Goal: Task Accomplishment & Management: Manage account settings

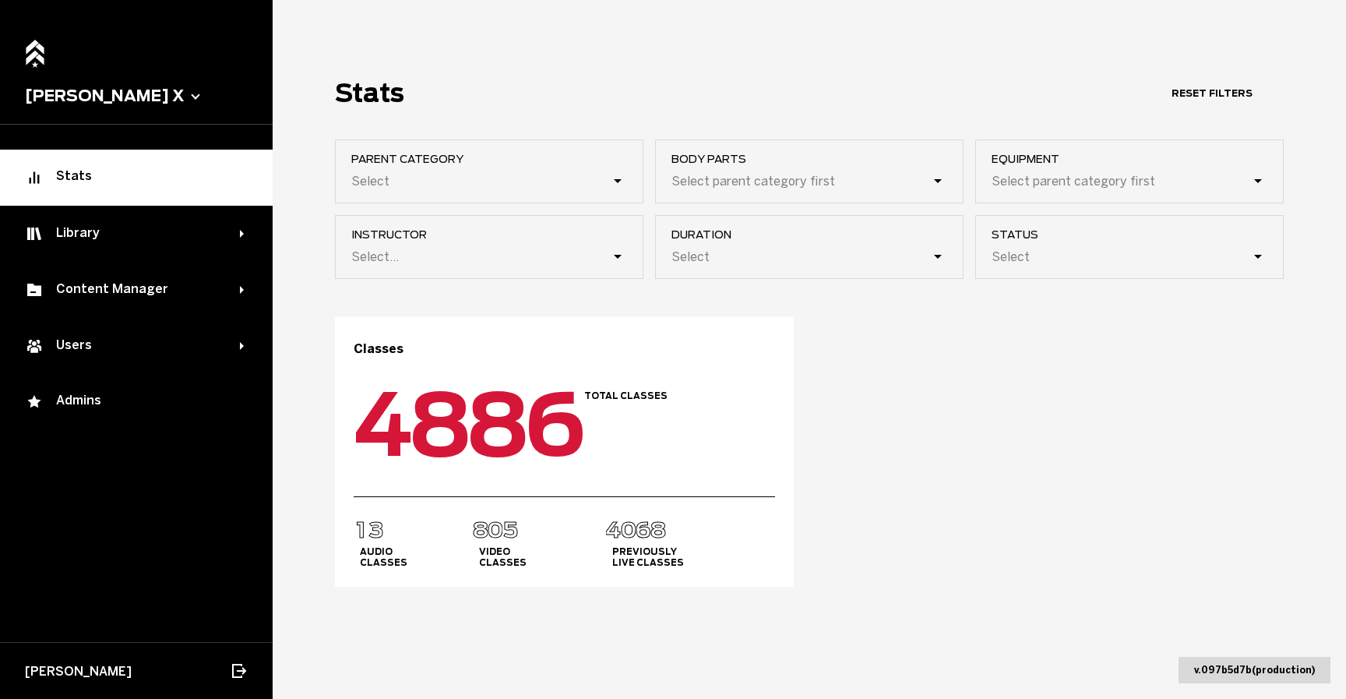
click at [92, 93] on button "[PERSON_NAME] X" at bounding box center [136, 95] width 223 height 19
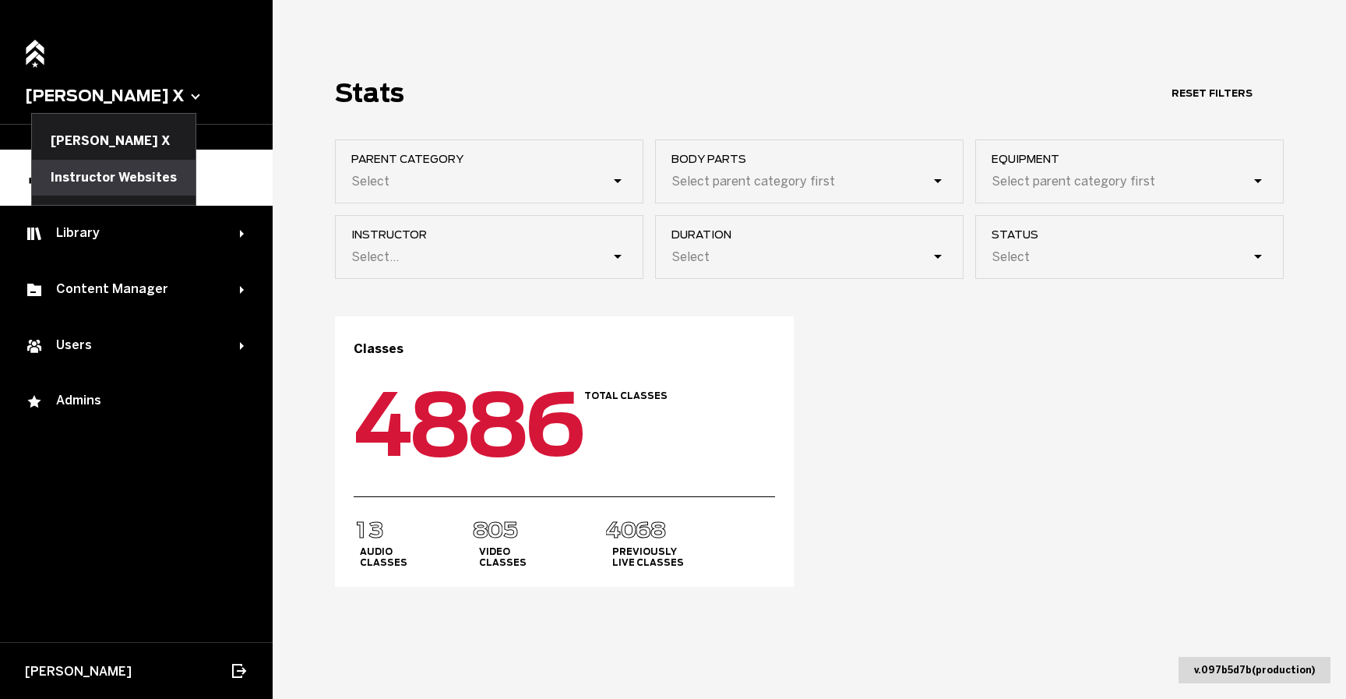
click at [110, 178] on button "Instructor Websites" at bounding box center [114, 178] width 164 height 36
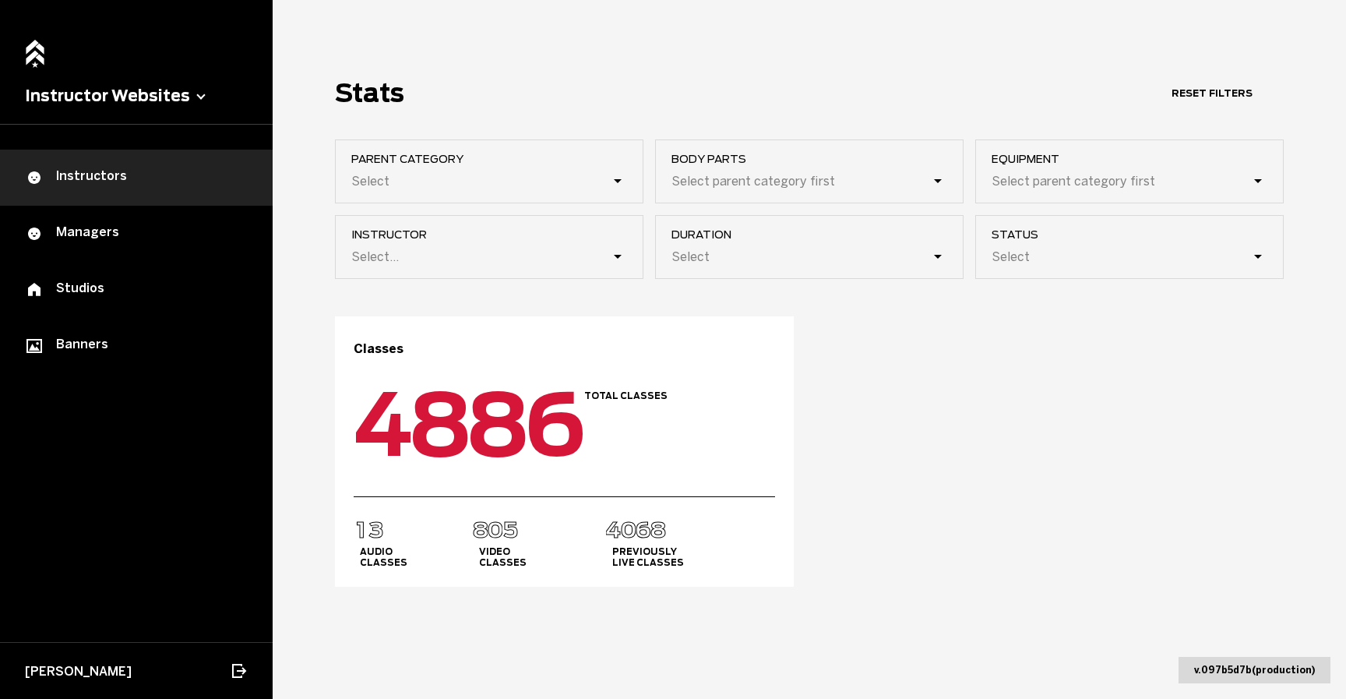
click at [161, 185] on link "Instructors" at bounding box center [136, 178] width 273 height 56
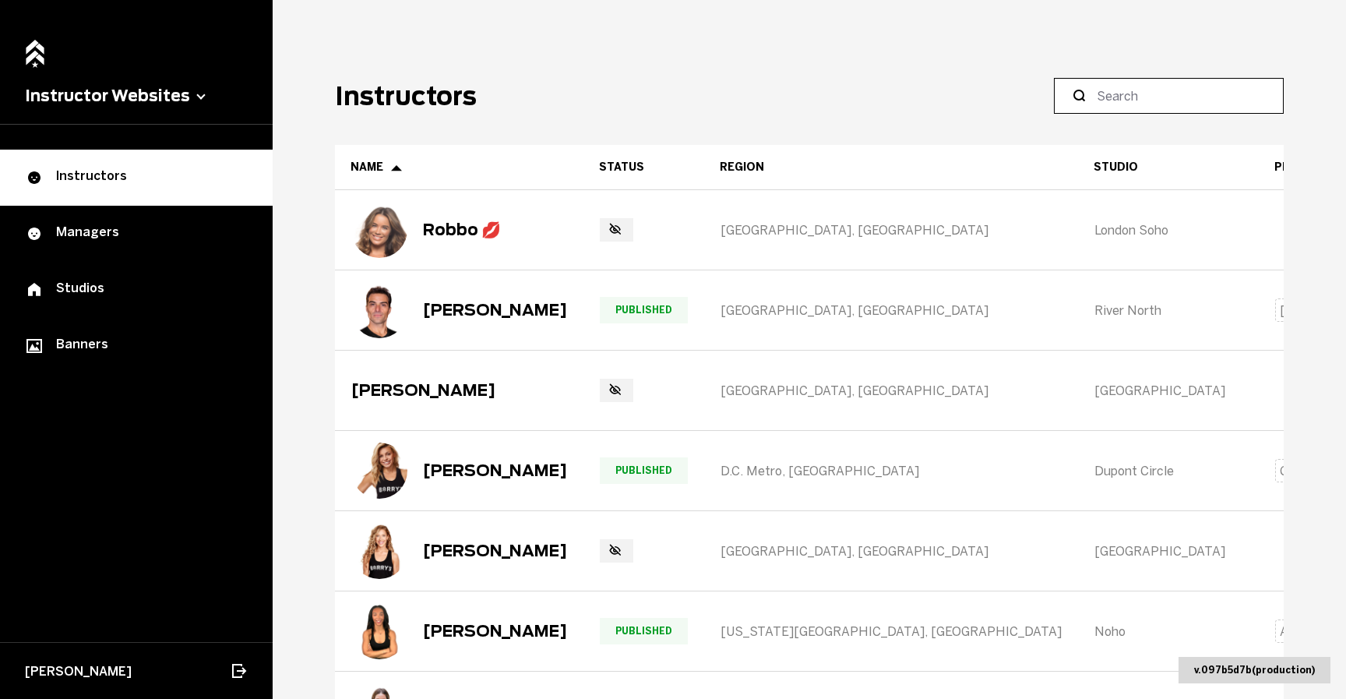
click at [1114, 96] on input at bounding box center [1174, 95] width 155 height 19
paste input "[PERSON_NAME][EMAIL_ADDRESS][DOMAIN_NAME])"
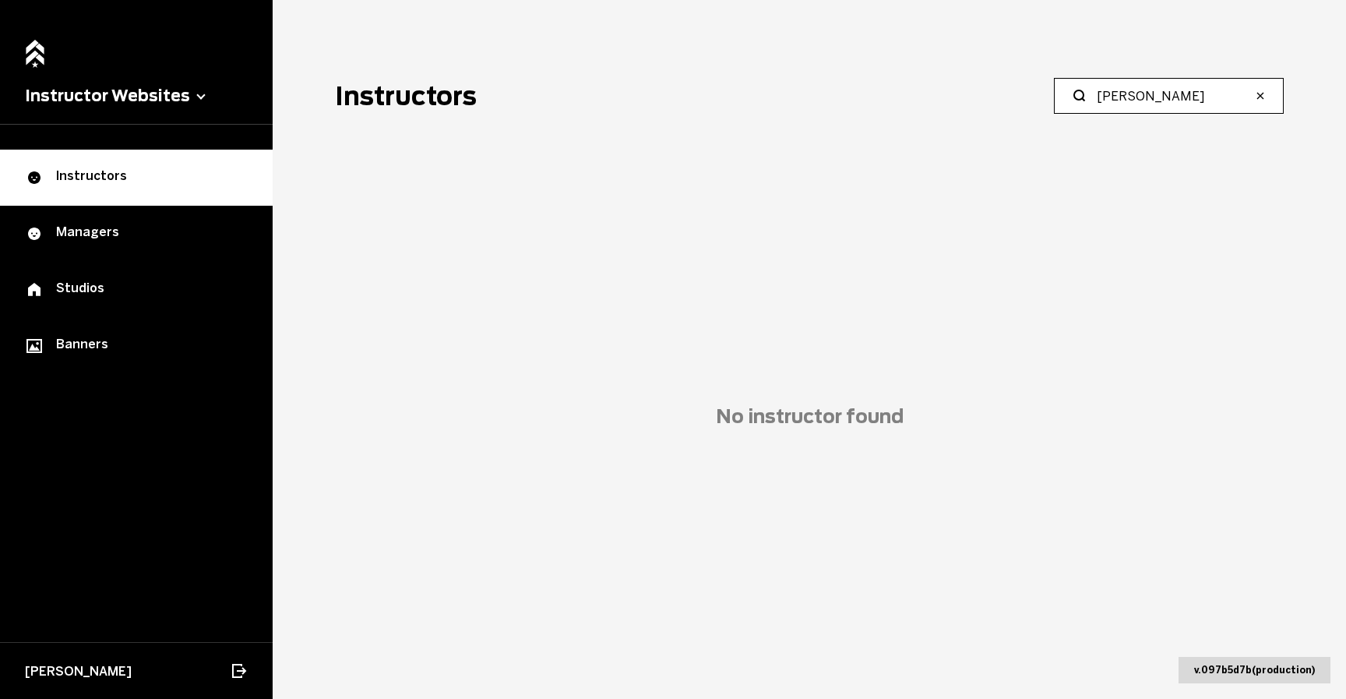
type input "[PERSON_NAME]"
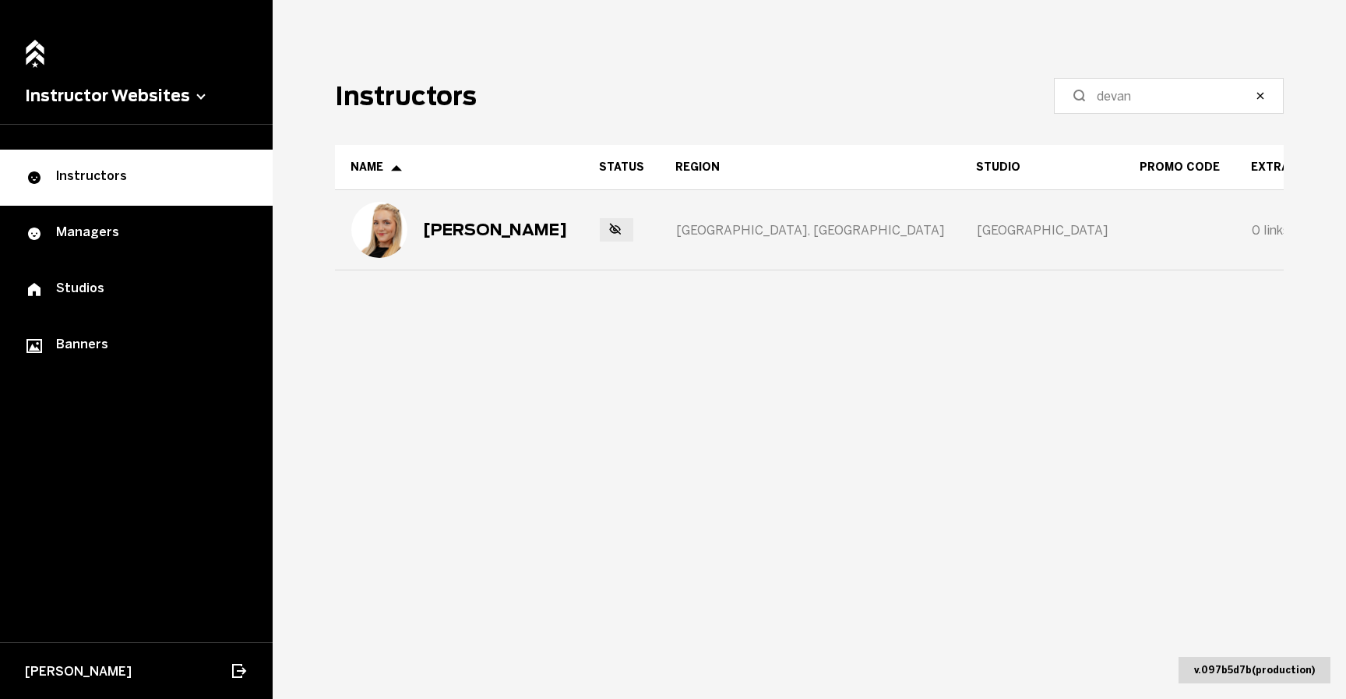
click at [477, 230] on div "[PERSON_NAME]" at bounding box center [495, 229] width 144 height 19
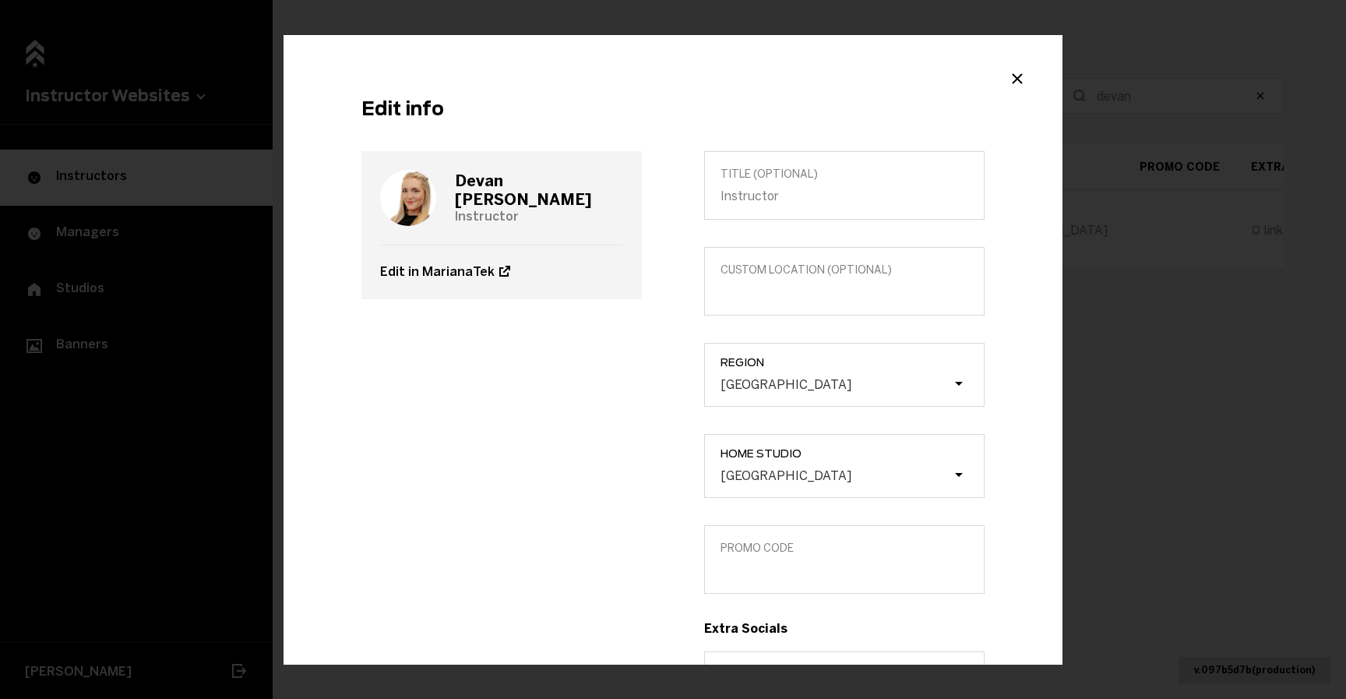
click at [1276, 97] on div "Edit info [PERSON_NAME] Instructor Edit in MarianaTek Title (optional) Custom l…" at bounding box center [673, 349] width 1346 height 699
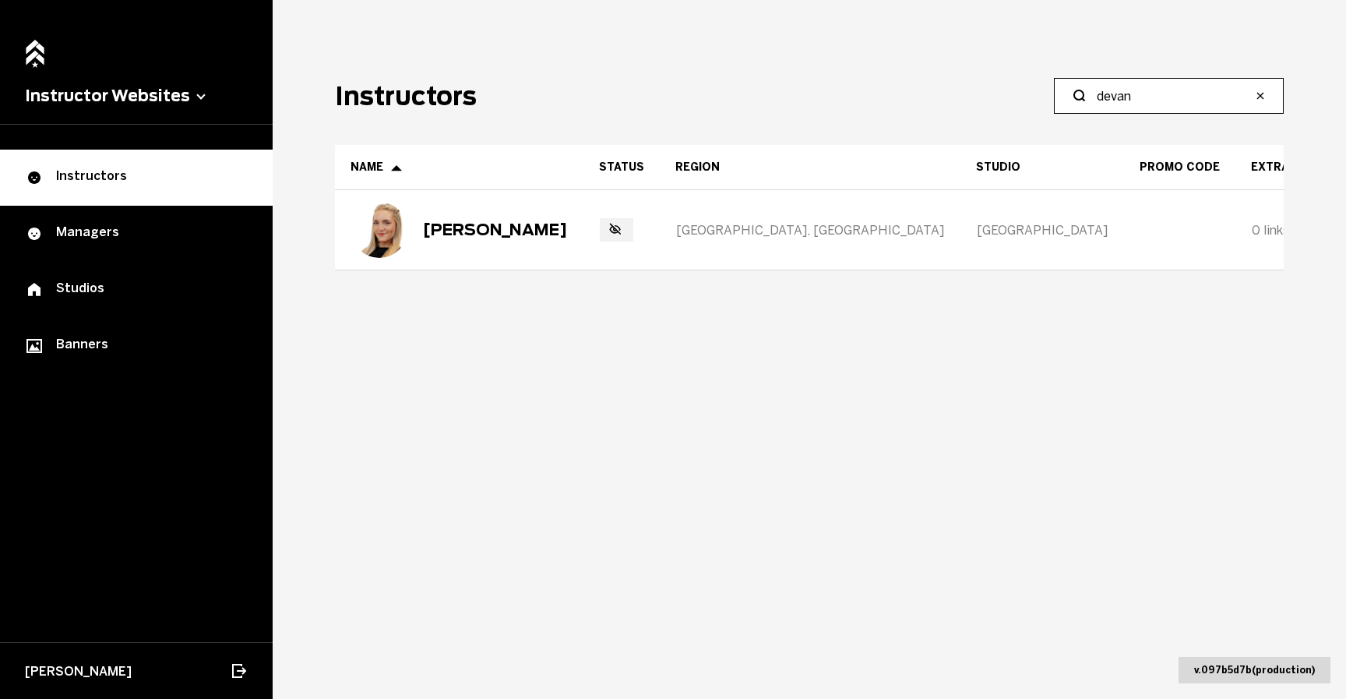
click at [1173, 99] on input "devan" at bounding box center [1174, 95] width 155 height 19
paste input "Ashling"
type input "Ashling"
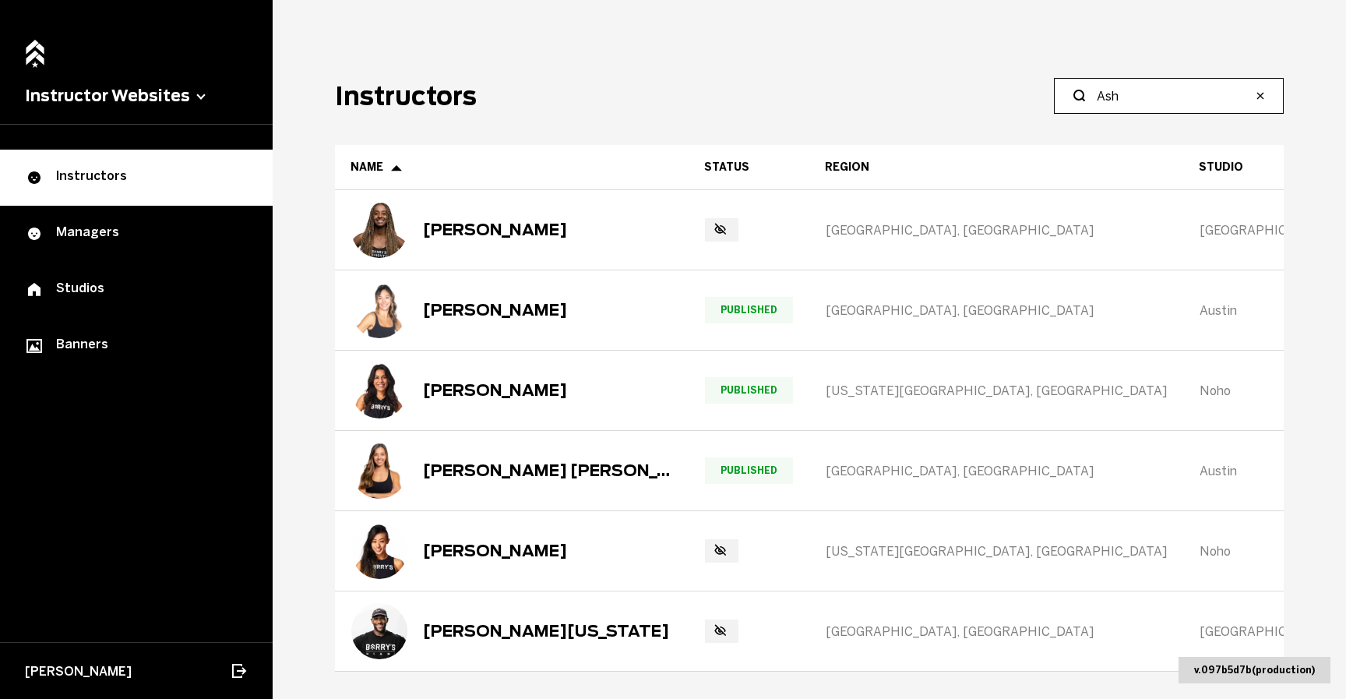
type input "Ash"
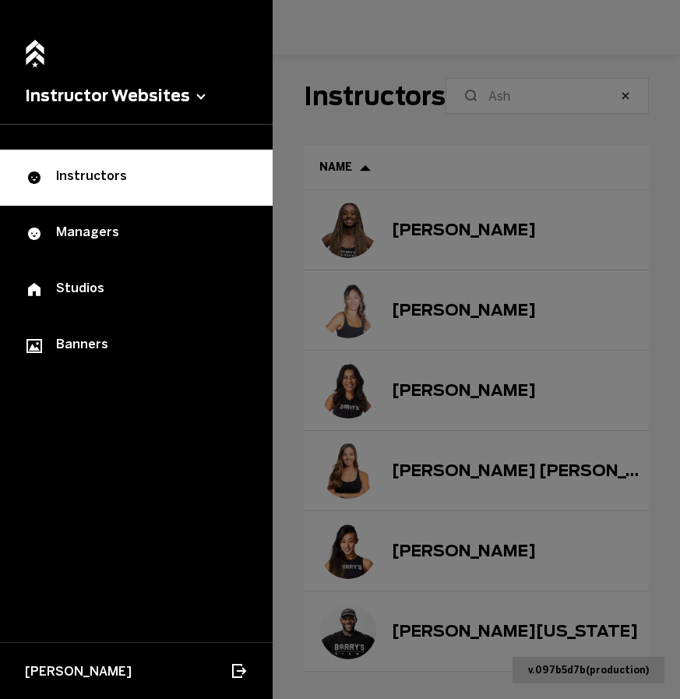
click at [174, 441] on div "Instructors Managers Studios Banners" at bounding box center [136, 396] width 273 height 492
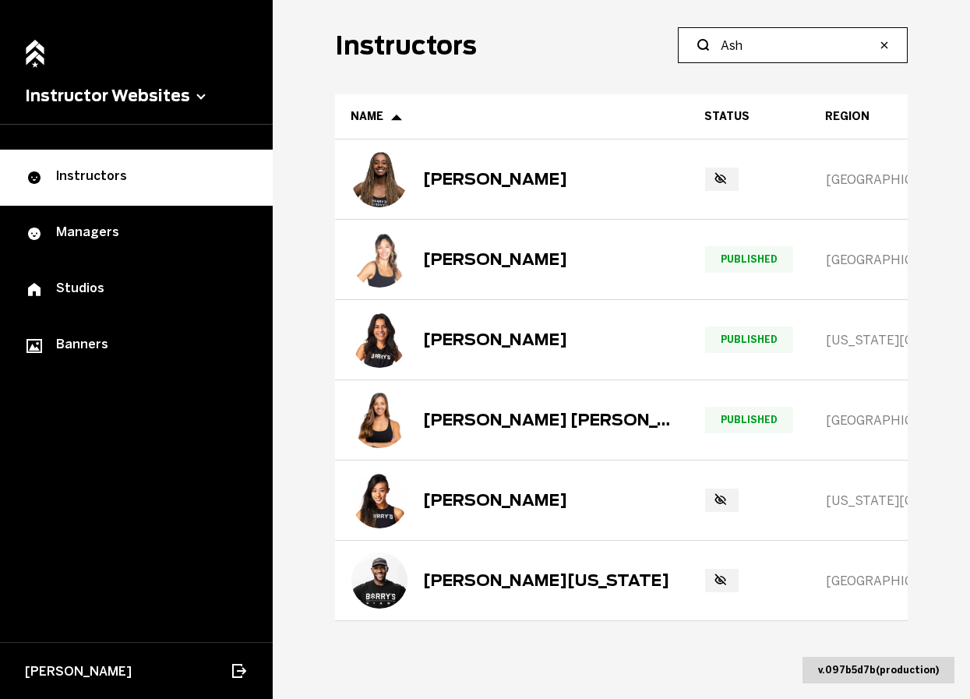
click at [753, 36] on input "Ash" at bounding box center [797, 45] width 155 height 19
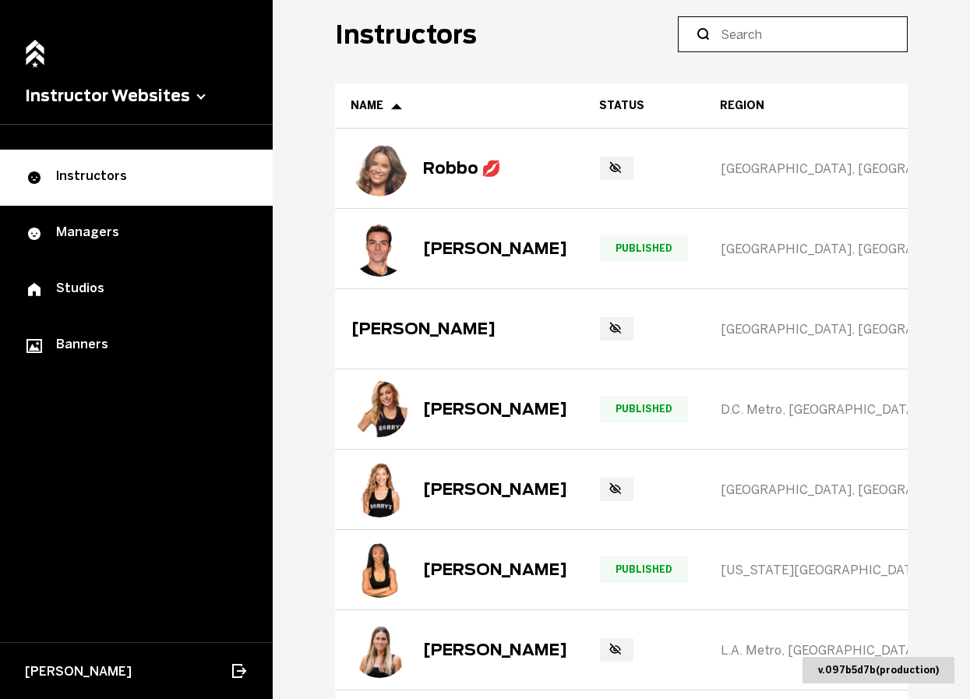
click at [754, 34] on input at bounding box center [797, 34] width 155 height 19
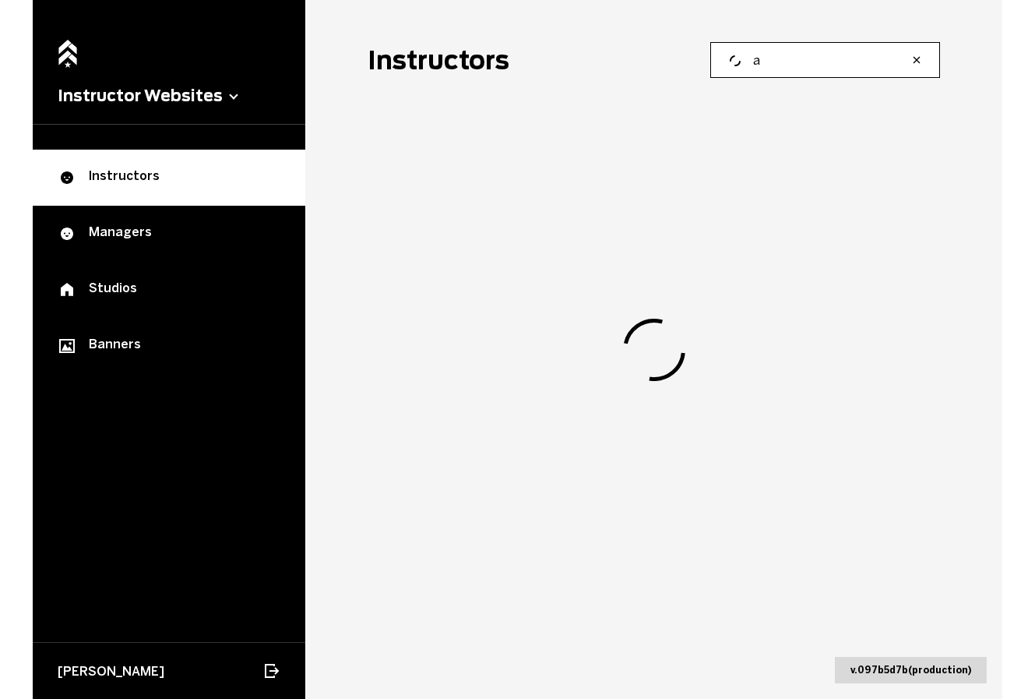
scroll to position [62, 0]
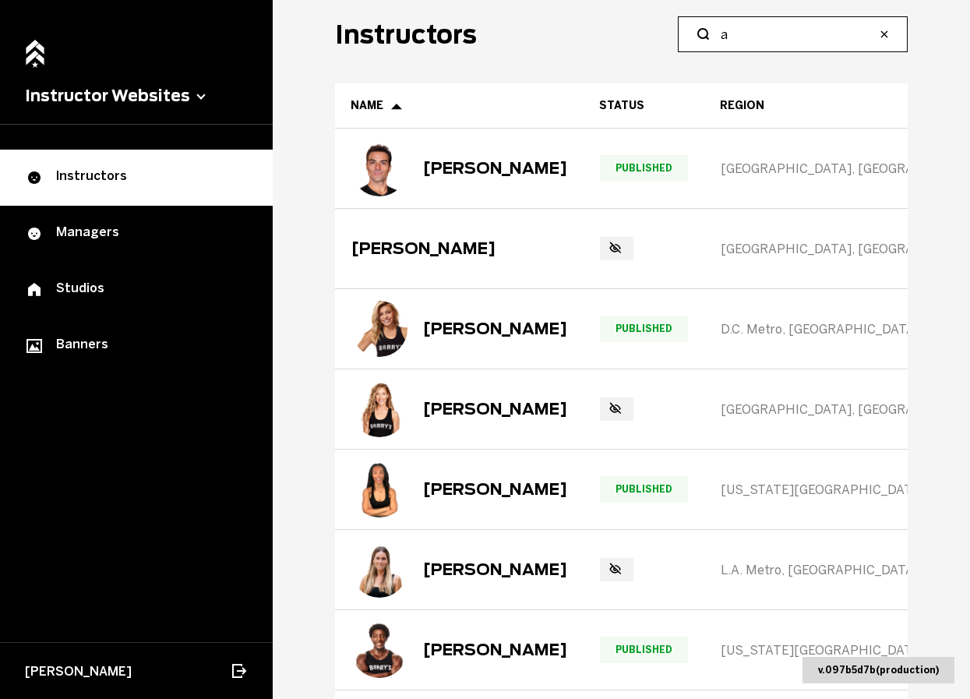
type input "a"
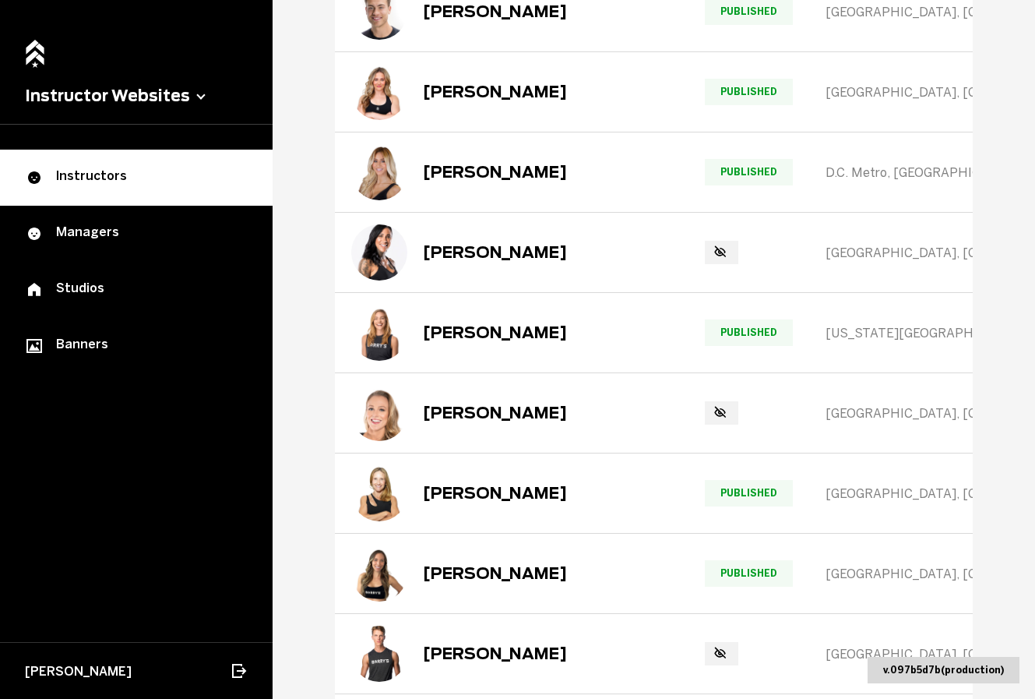
scroll to position [14020, 0]
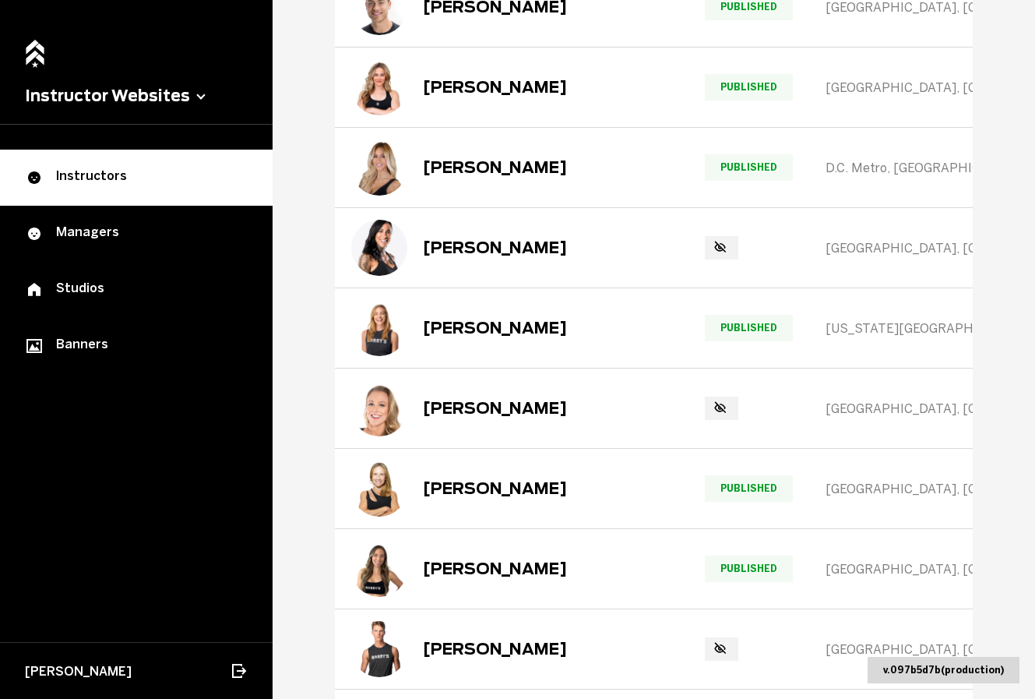
click at [305, 523] on main "Instructors a Name Status Region Studio Promo Code Extra Socials Shopify Picks …" at bounding box center [654, 349] width 762 height 699
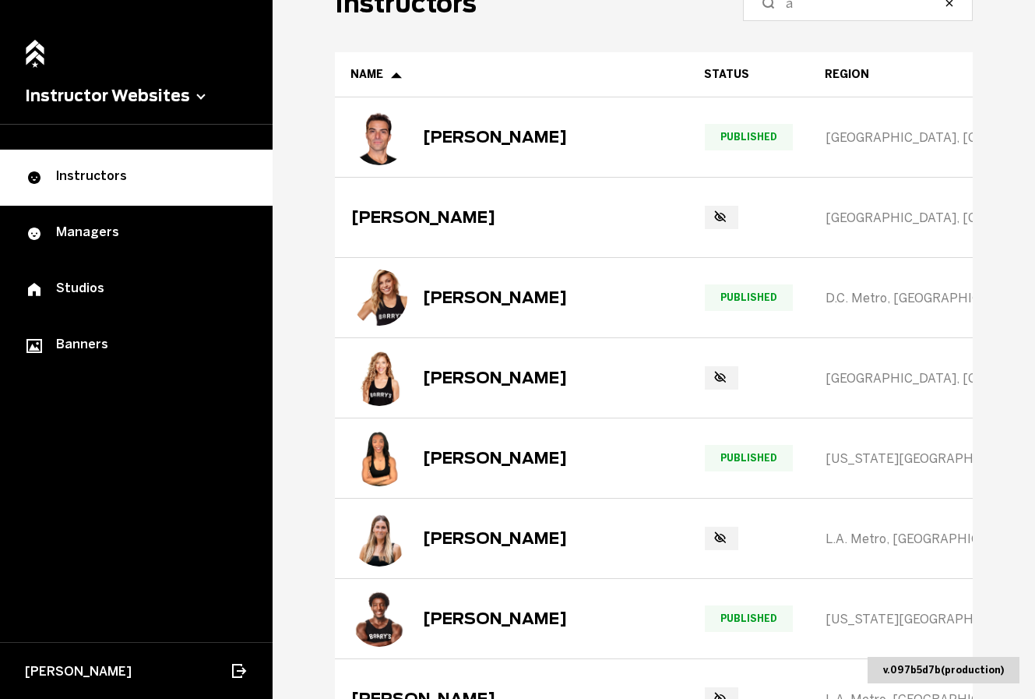
scroll to position [0, 0]
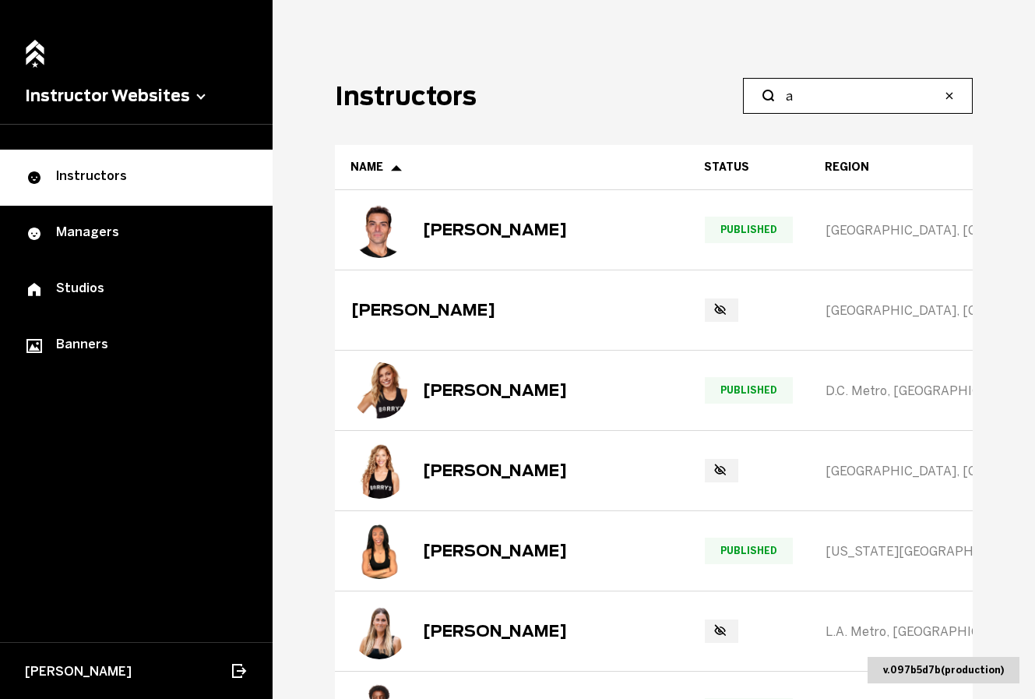
click at [819, 95] on input "a" at bounding box center [863, 95] width 155 height 19
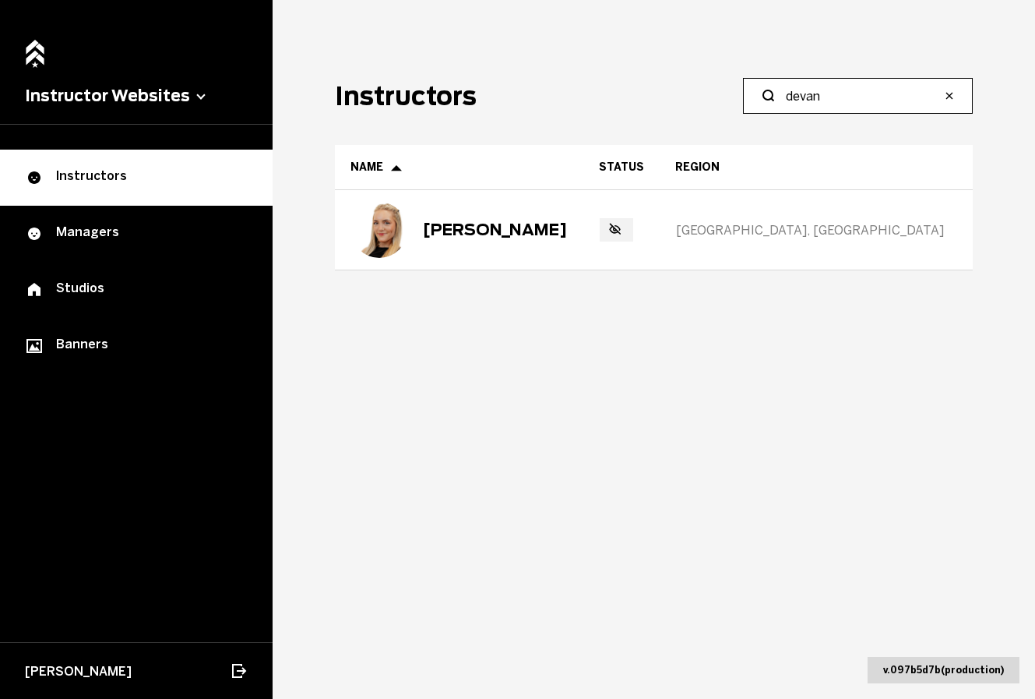
type input "devan"
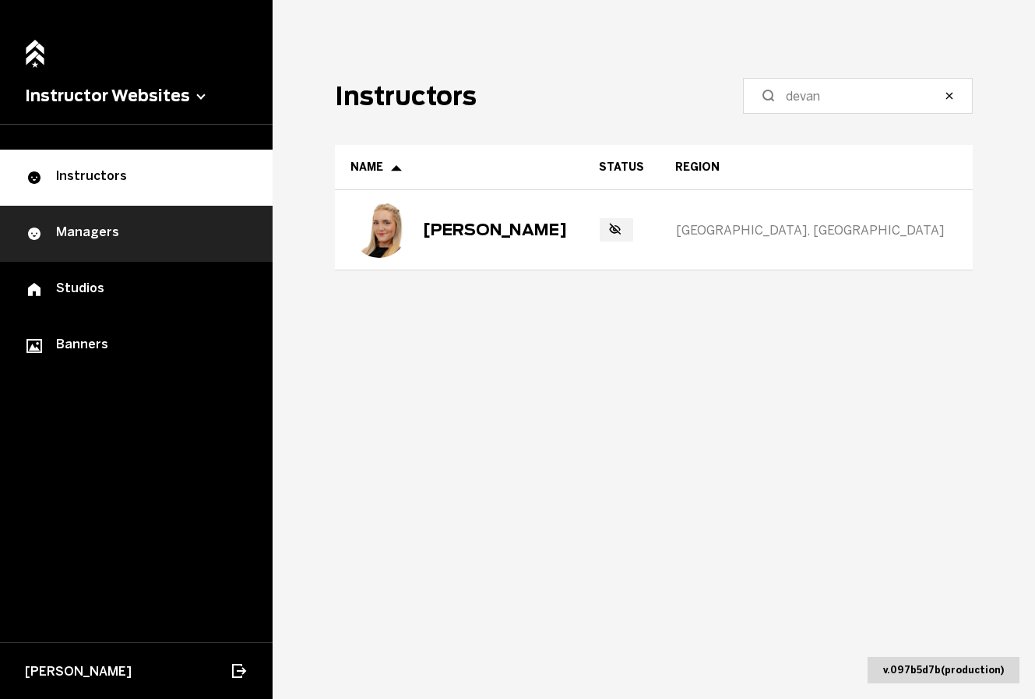
click at [155, 239] on div "Managers" at bounding box center [136, 233] width 223 height 19
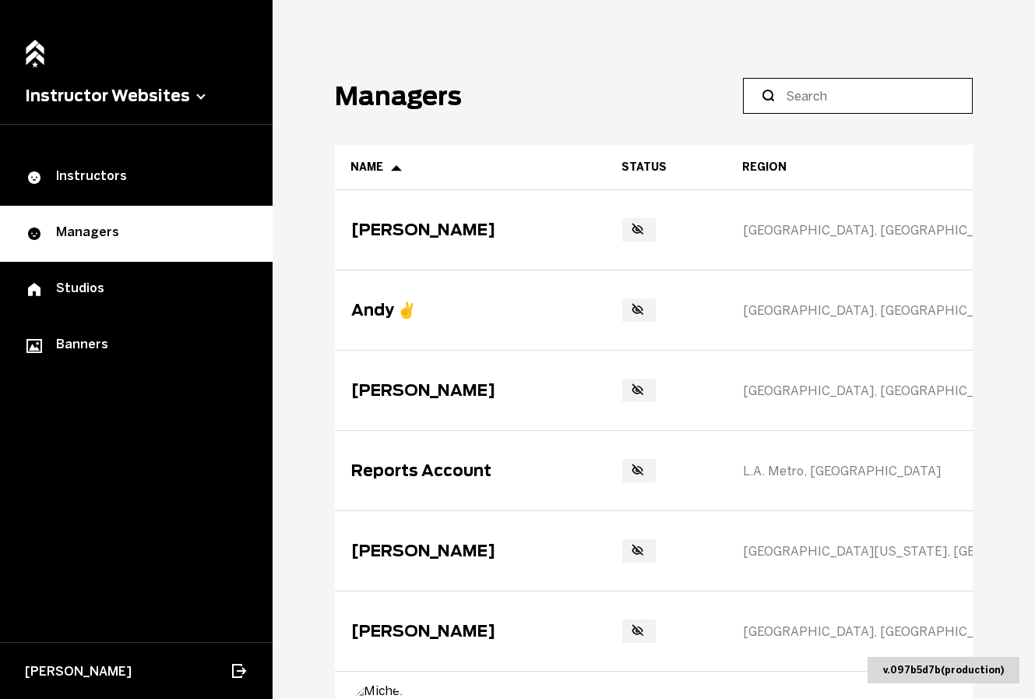
click at [815, 93] on input at bounding box center [863, 95] width 155 height 19
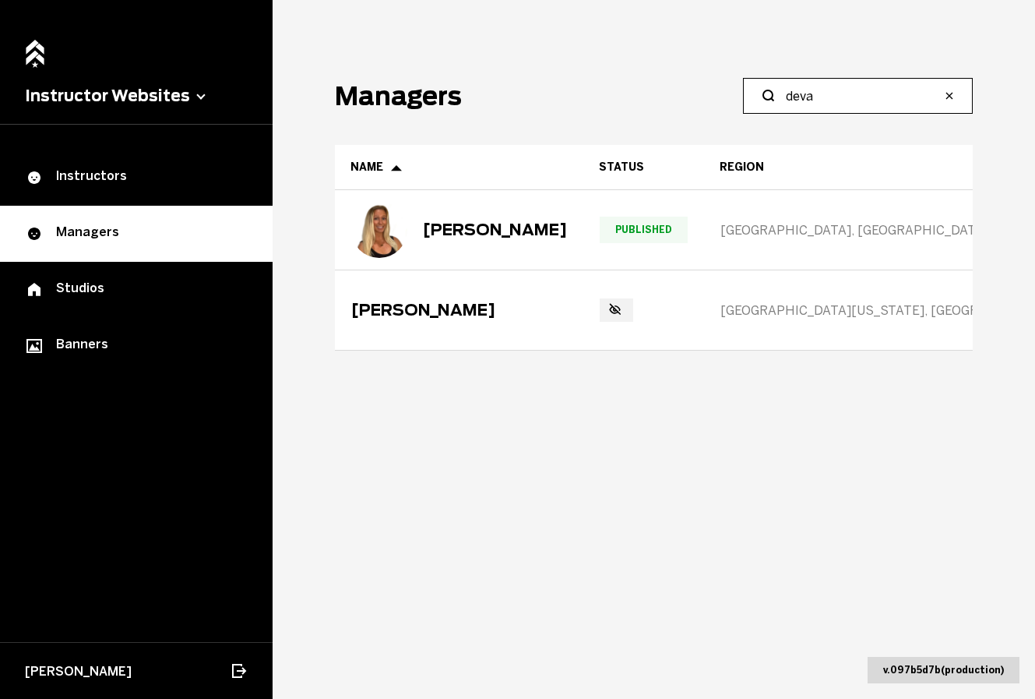
type input "deva"
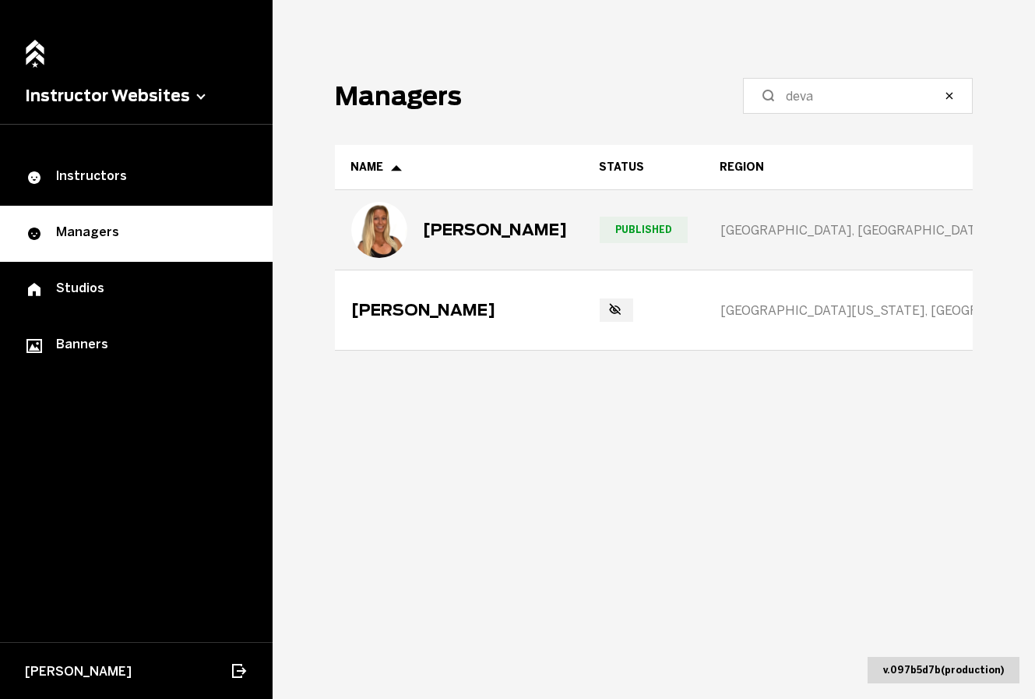
click at [466, 237] on div "[PERSON_NAME]" at bounding box center [495, 229] width 144 height 19
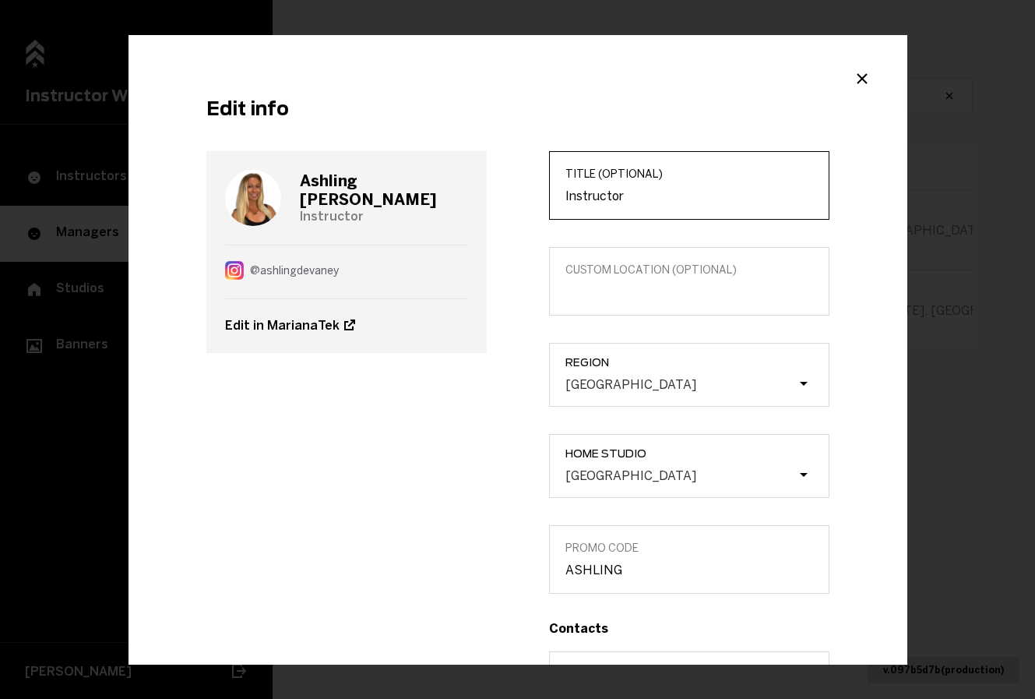
click at [632, 196] on input "Instructor" at bounding box center [689, 195] width 248 height 15
click at [857, 78] on icon "Close modal" at bounding box center [861, 79] width 9 height 9
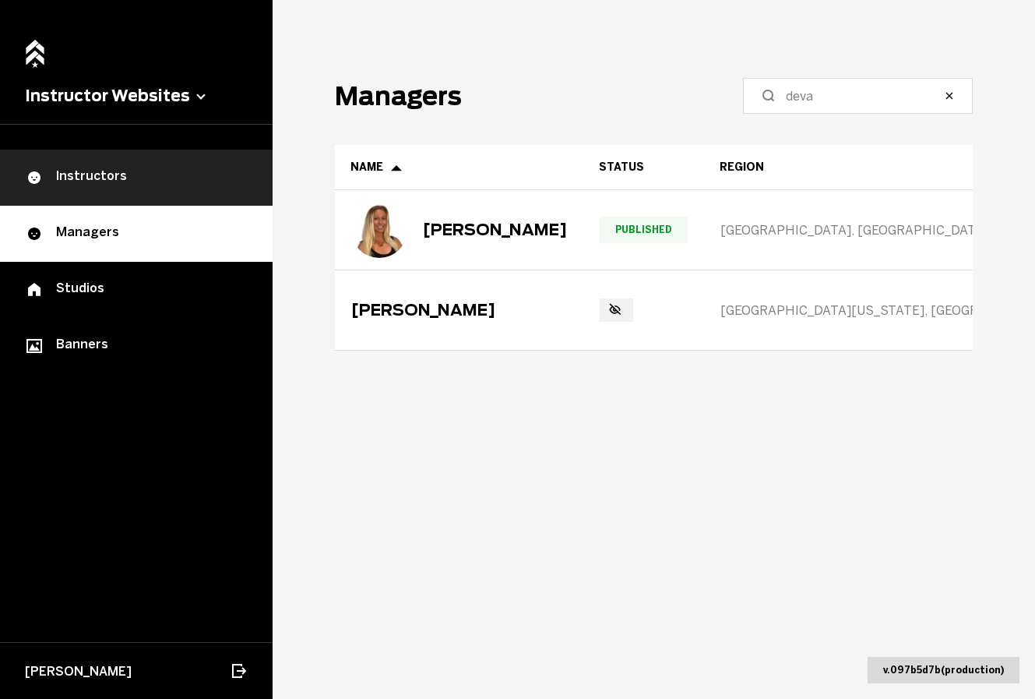
click at [126, 182] on div "Instructors" at bounding box center [136, 177] width 223 height 19
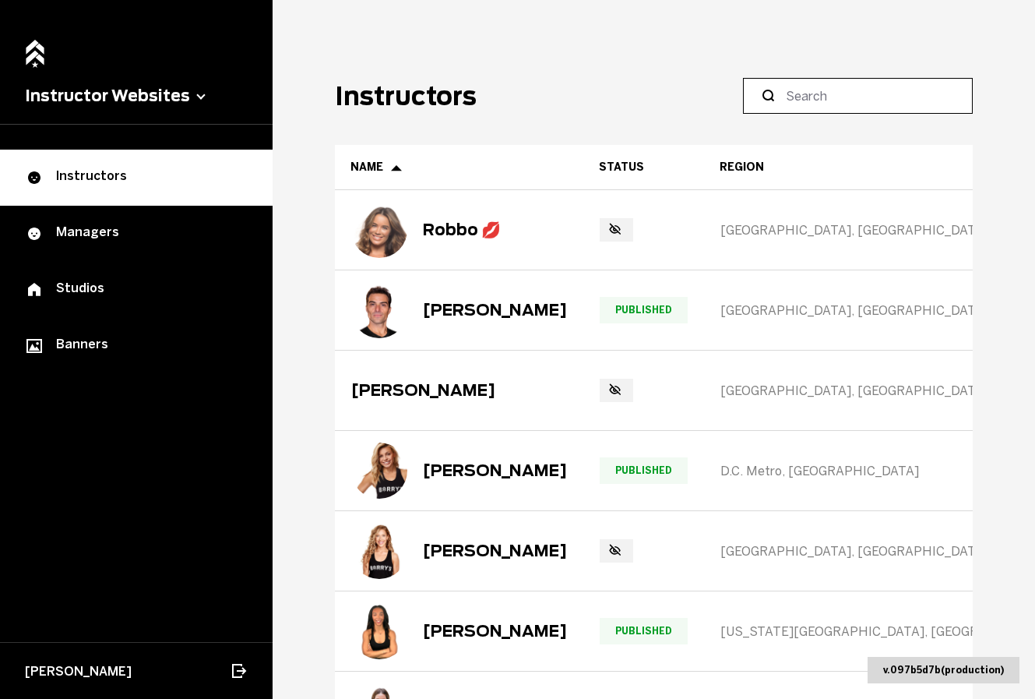
click at [808, 103] on input at bounding box center [863, 95] width 155 height 19
paste input "[PERSON_NAME][EMAIL_ADDRESS][DOMAIN_NAME])"
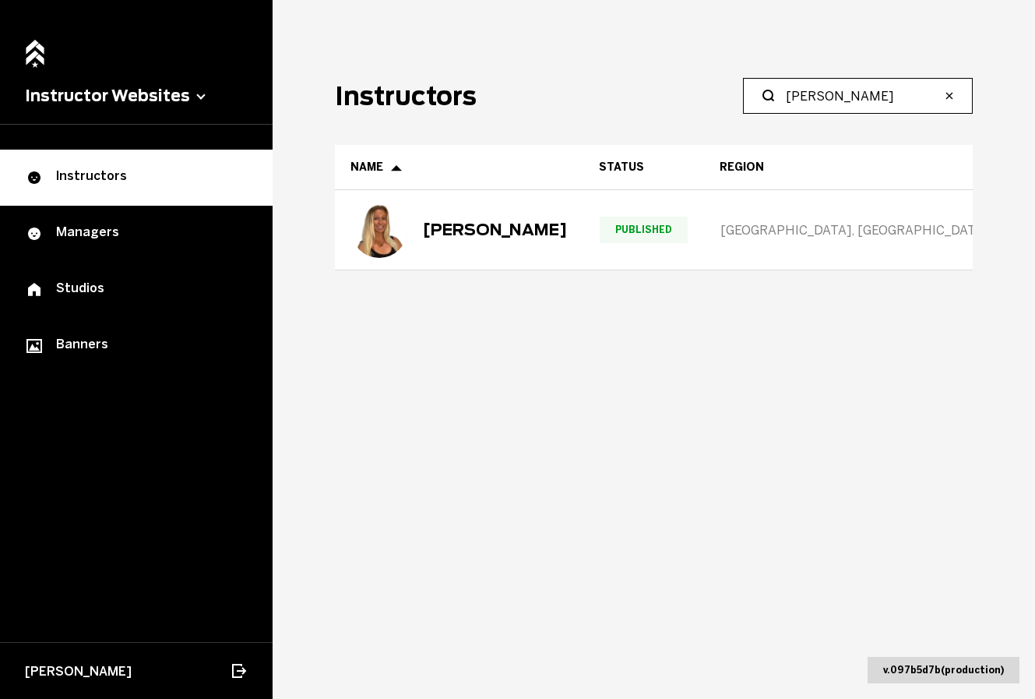
type input "[PERSON_NAME]"
